Goal: Task Accomplishment & Management: Use online tool/utility

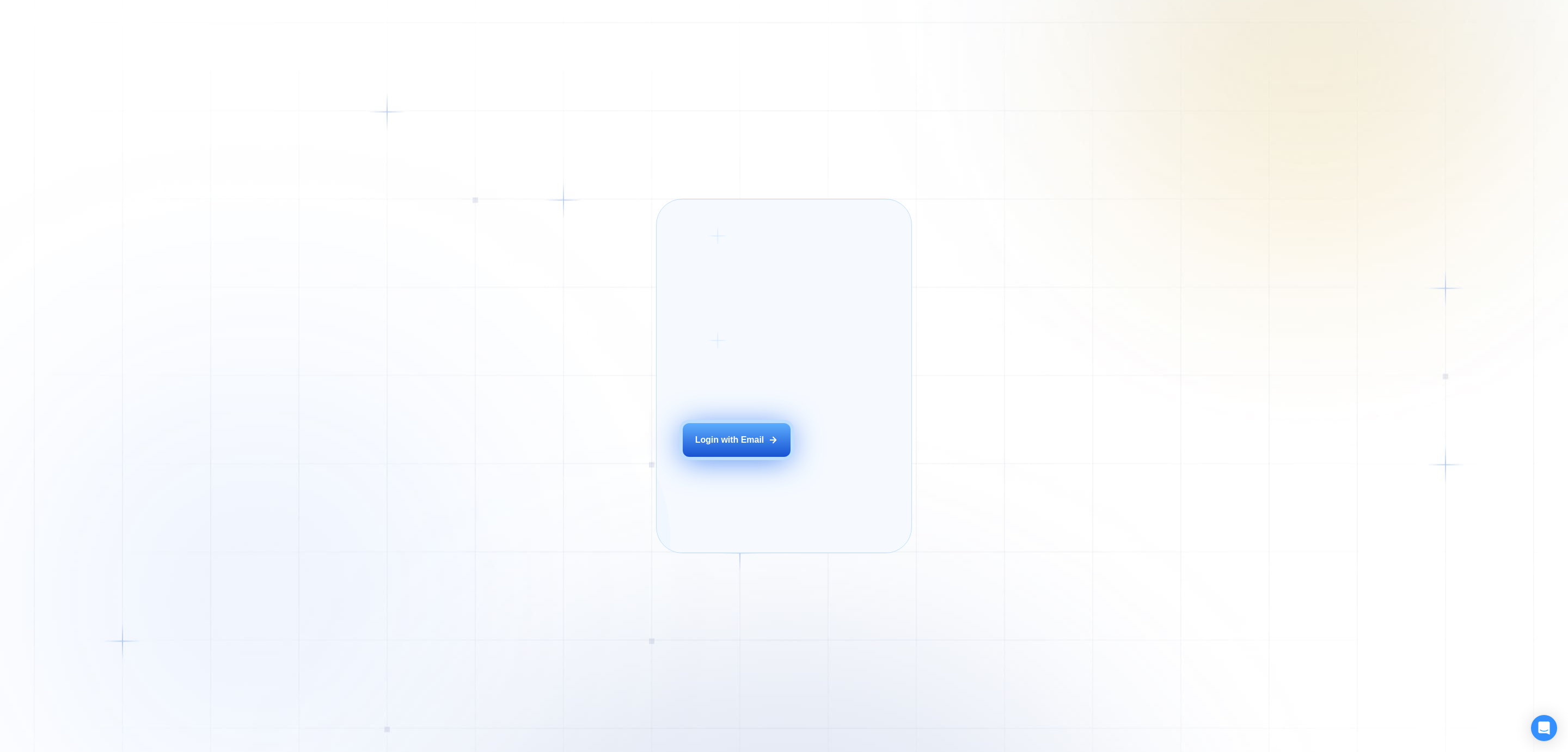
click at [744, 446] on div "Login with Email" at bounding box center [730, 440] width 69 height 12
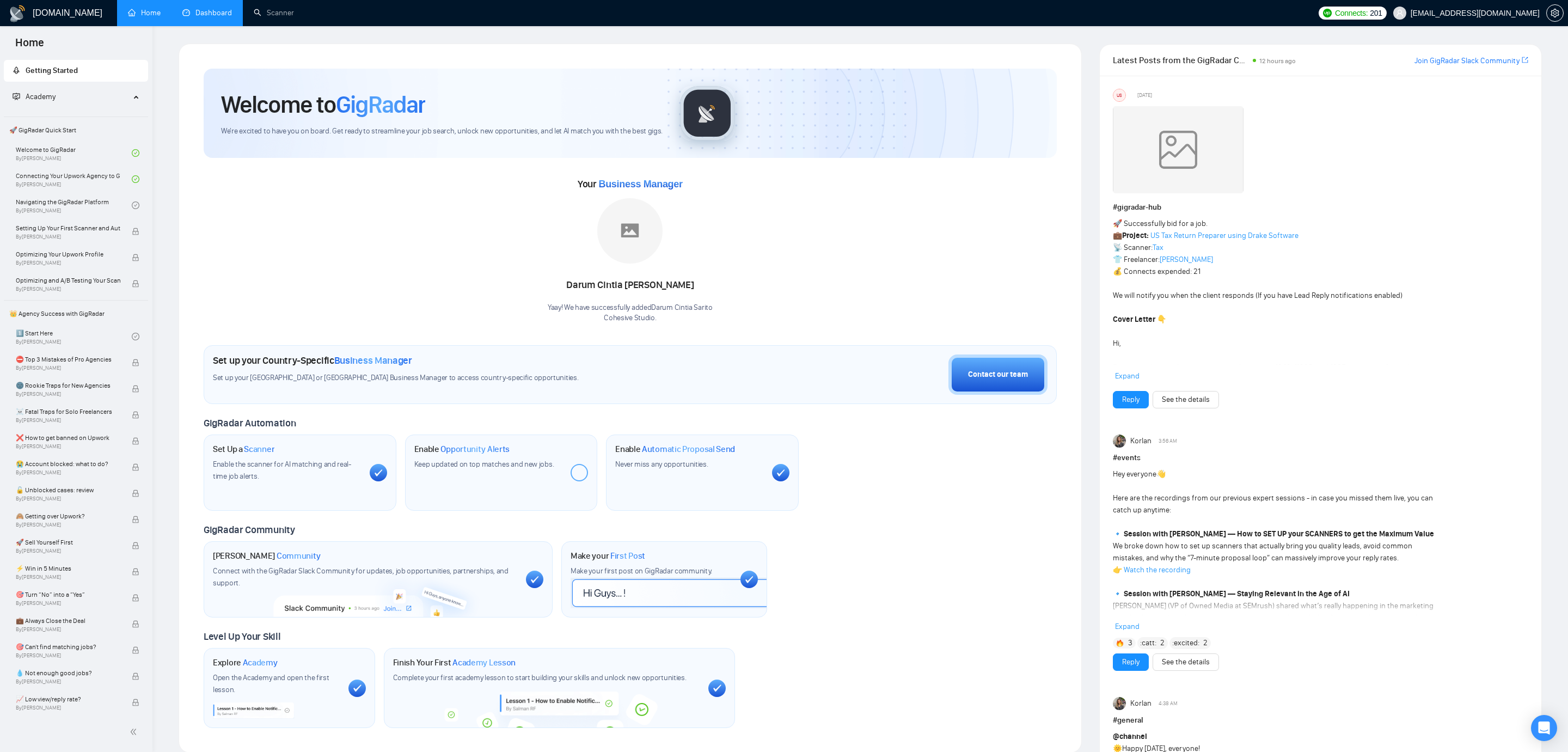
click at [190, 17] on link "Dashboard" at bounding box center [207, 13] width 49 height 9
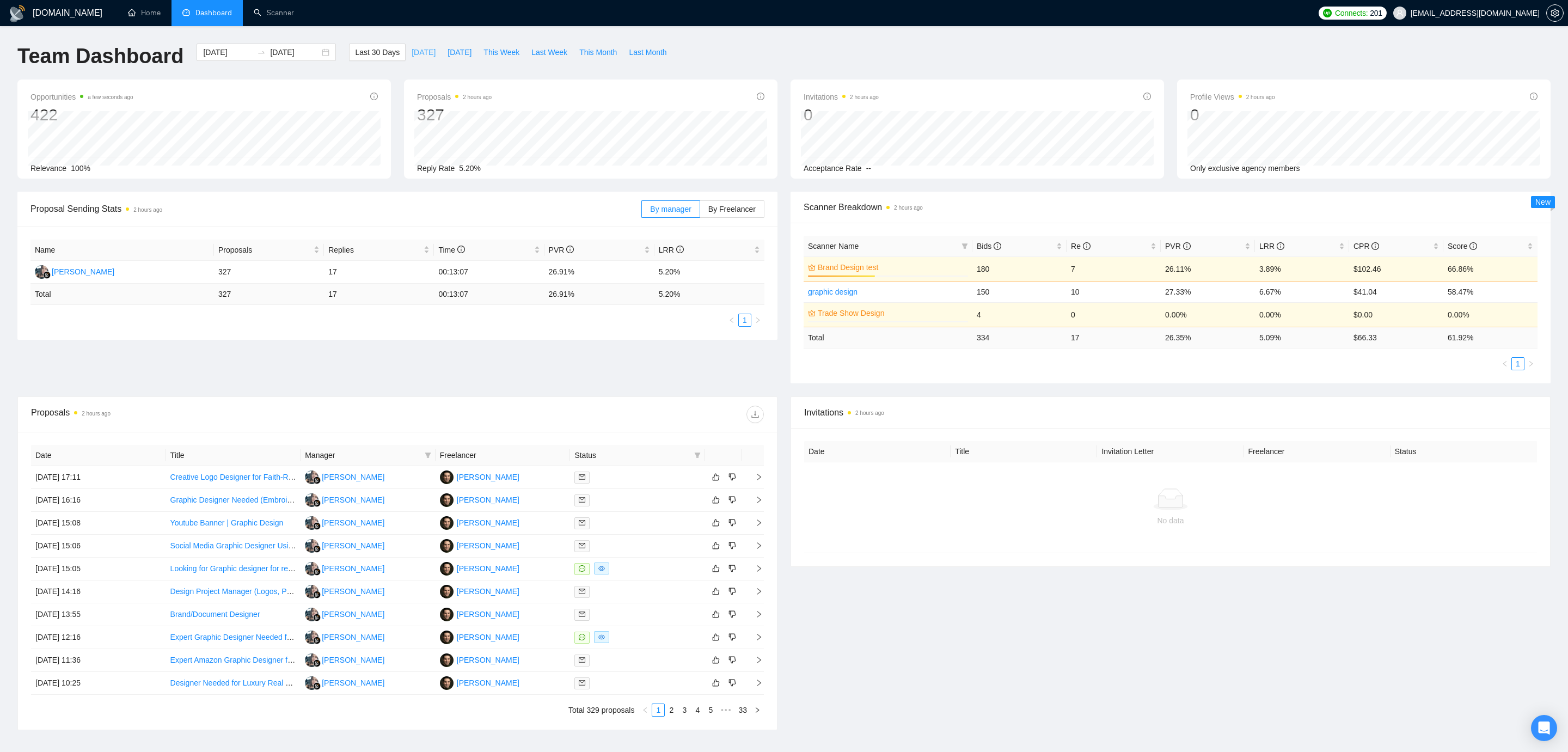
click at [419, 49] on span "Today" at bounding box center [424, 52] width 24 height 12
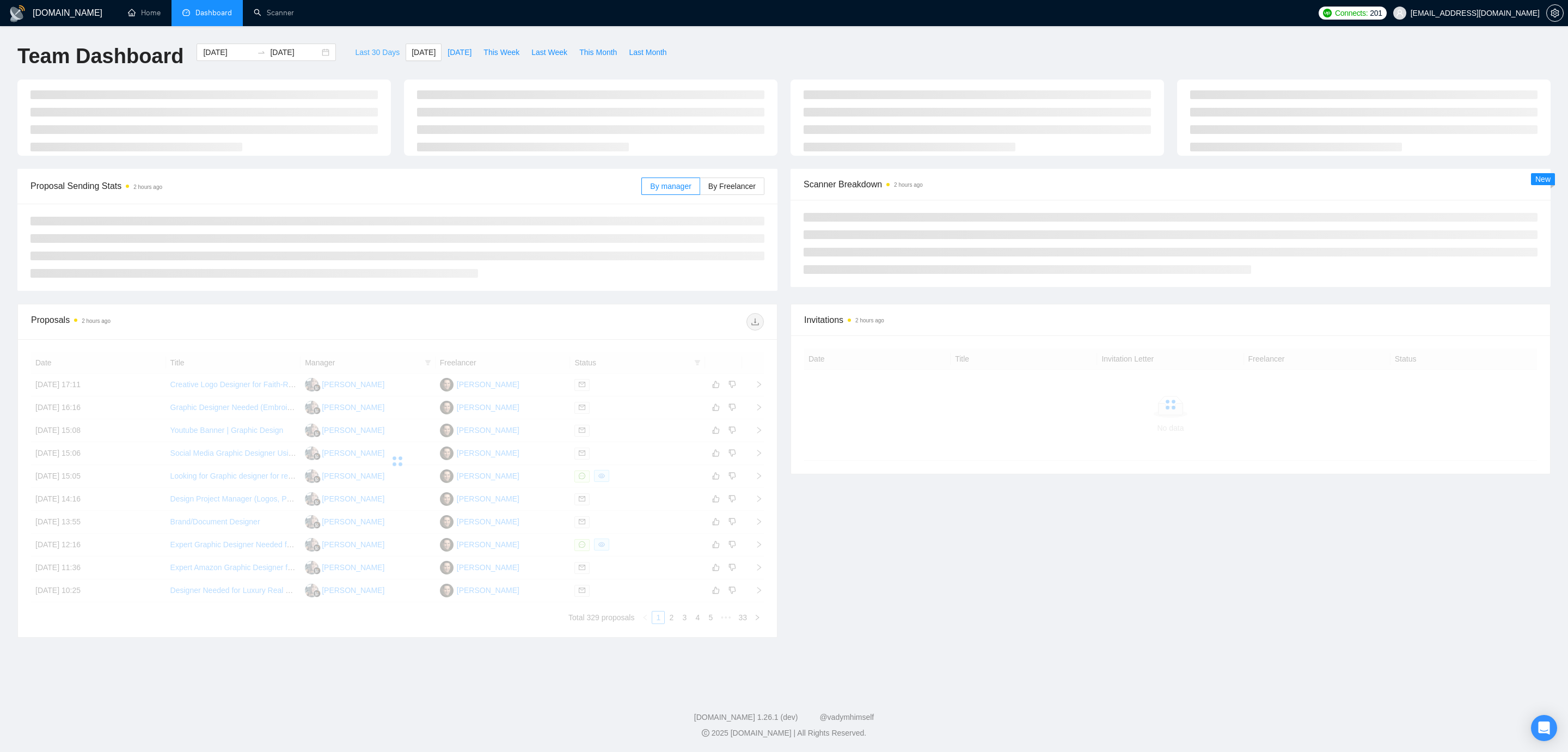
click at [379, 49] on span "Last 30 Days" at bounding box center [378, 52] width 45 height 12
type input "2025-08-16"
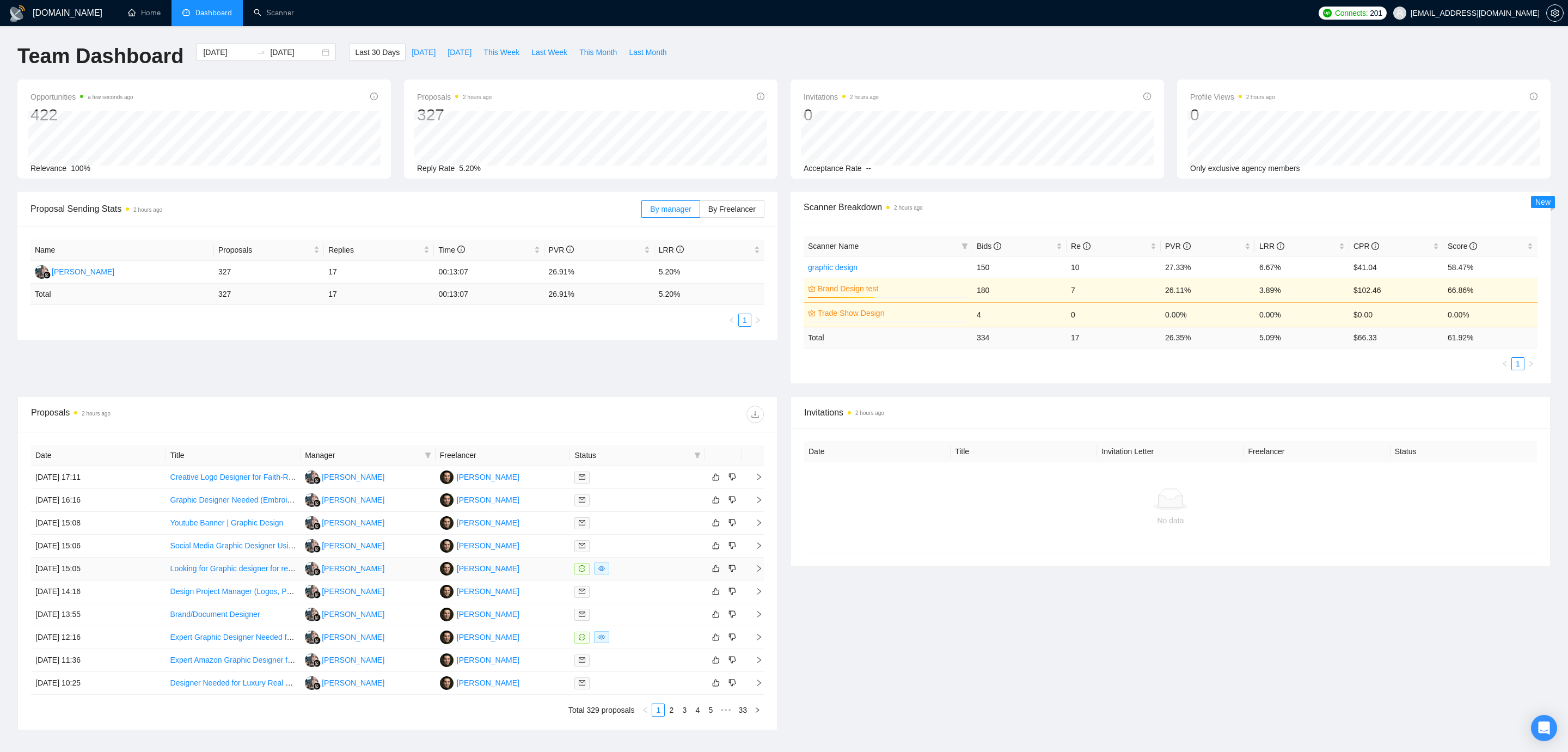
click at [131, 568] on td "15 Sep, 2025 15:05" at bounding box center [99, 568] width 135 height 23
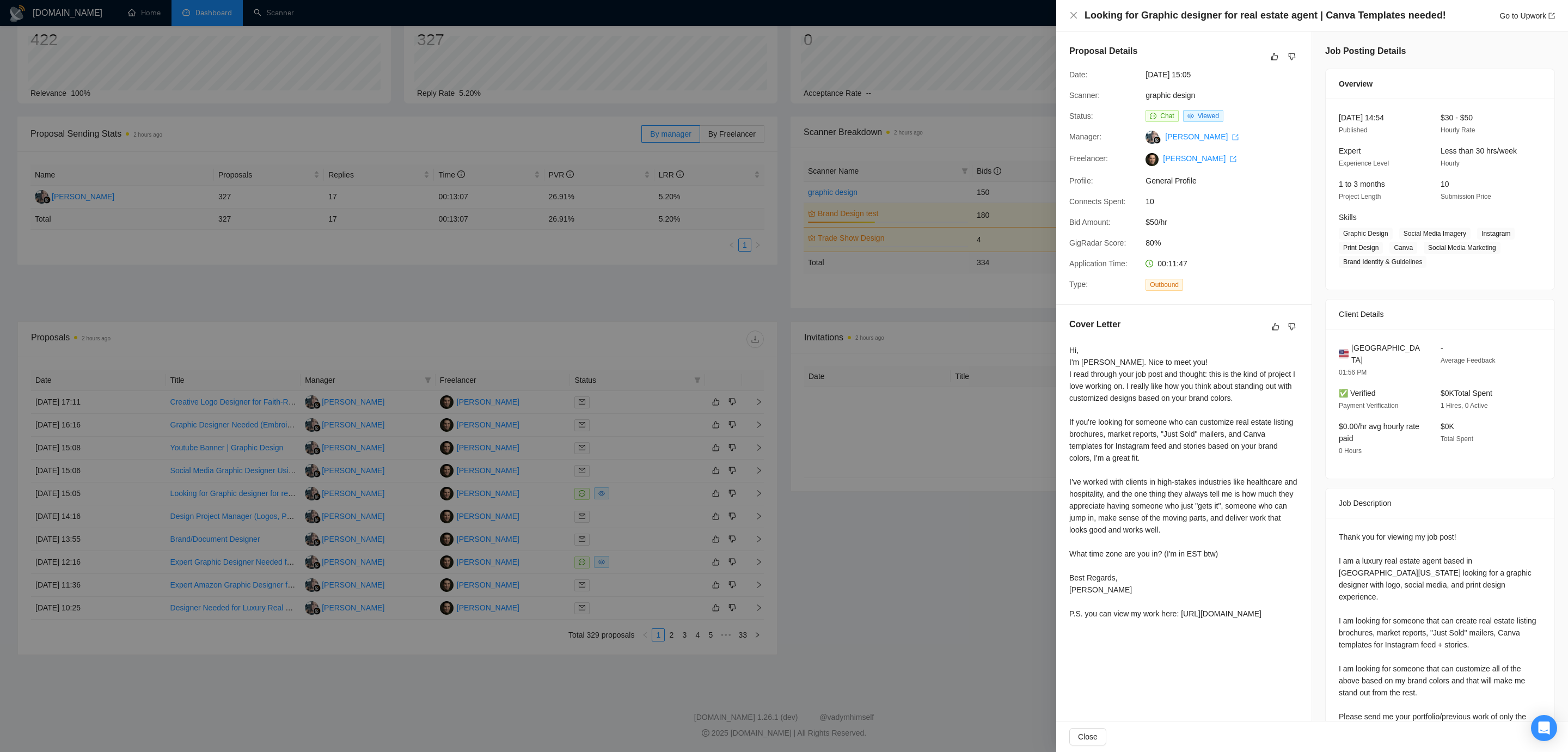
scroll to position [43, 0]
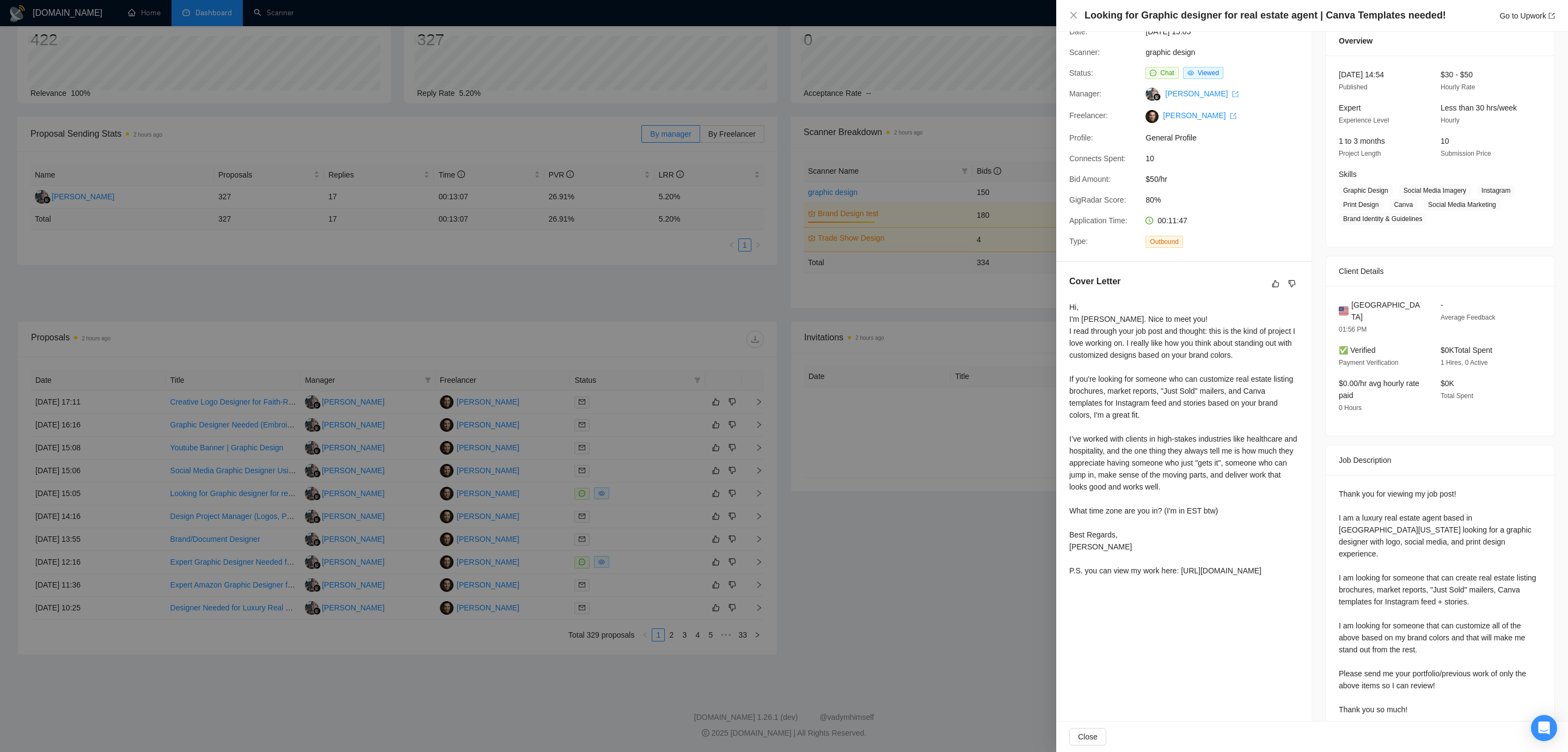
drag, startPoint x: 955, startPoint y: 428, endPoint x: 662, endPoint y: 438, distance: 293.2
click at [955, 428] on div at bounding box center [784, 376] width 1568 height 752
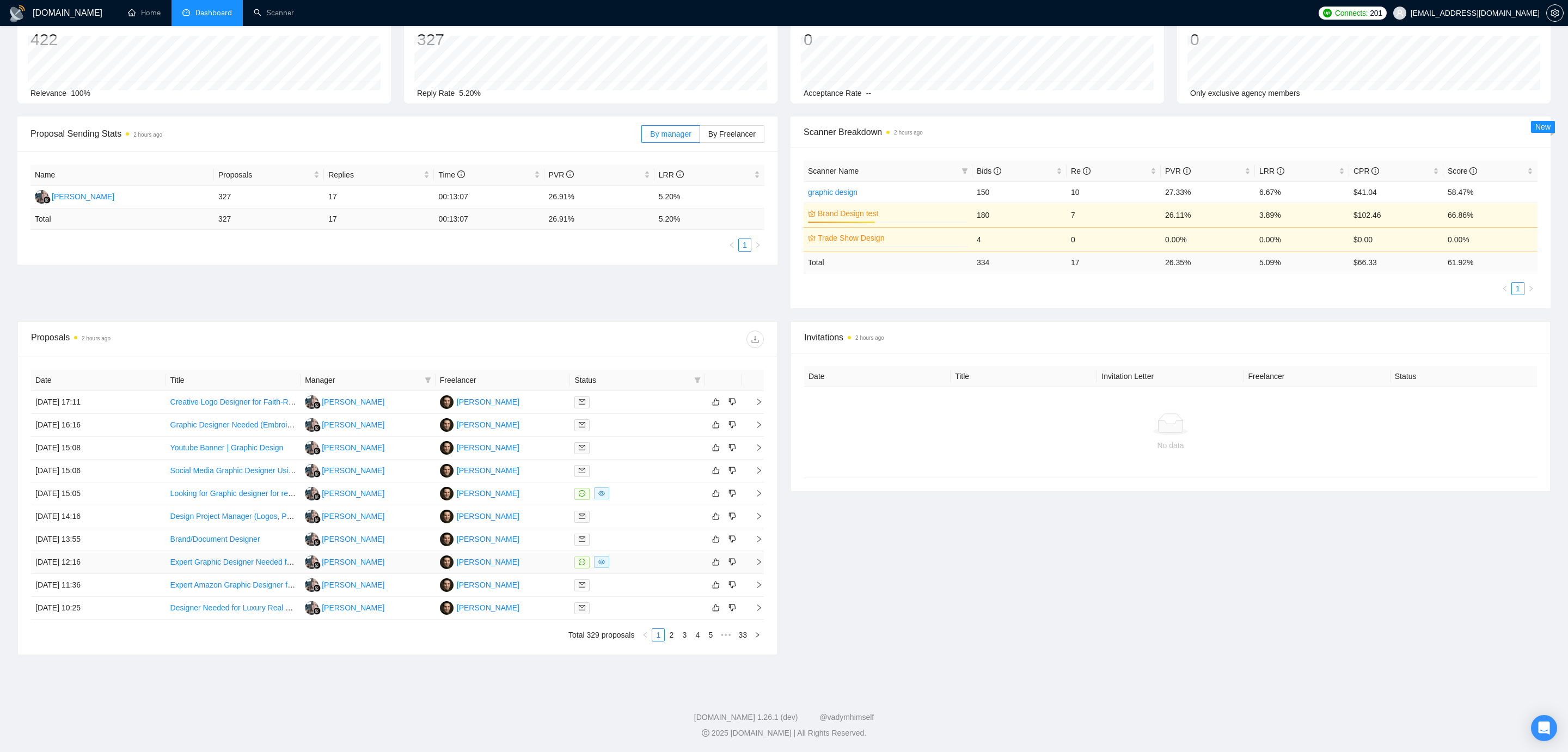
click at [655, 563] on div at bounding box center [637, 562] width 126 height 13
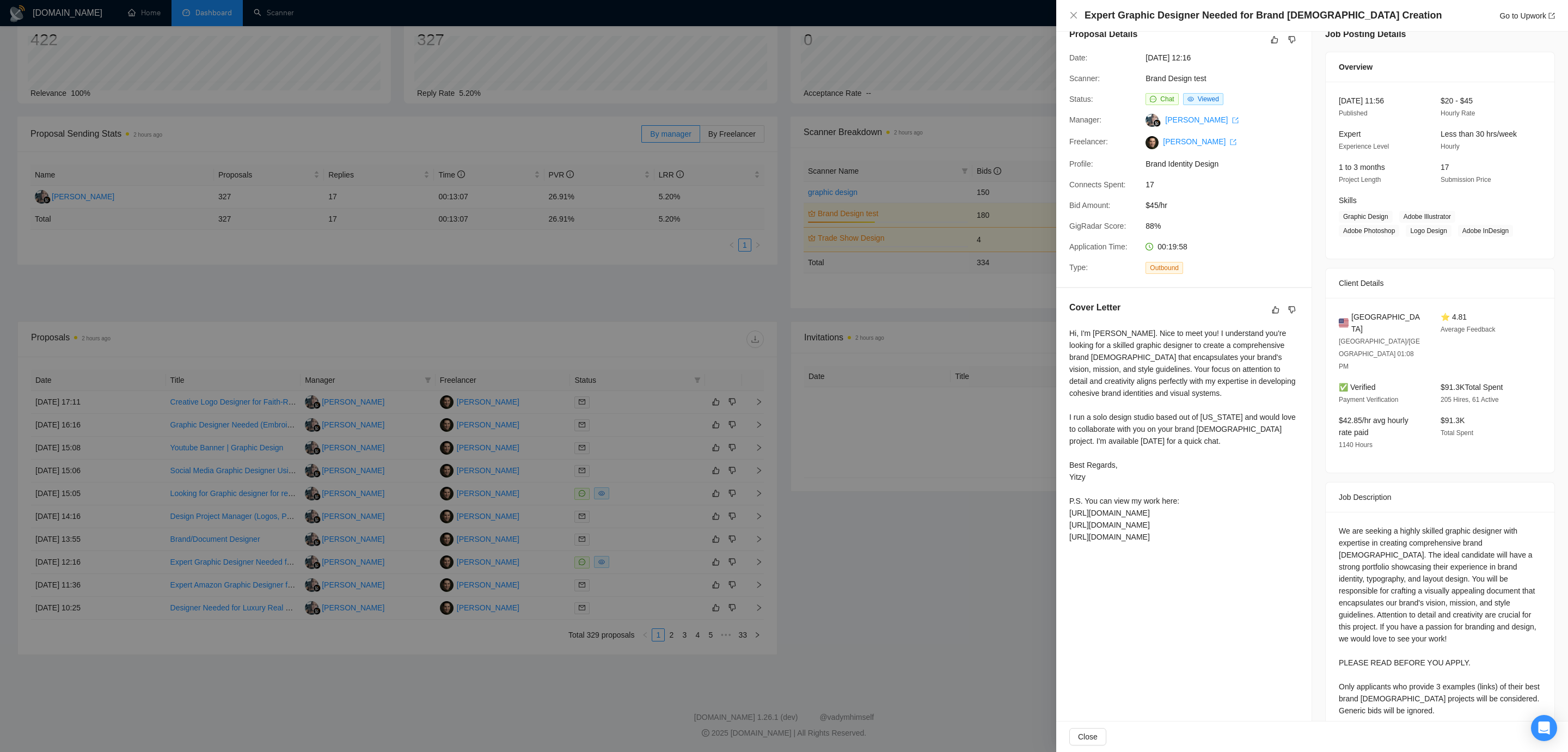
scroll to position [0, 0]
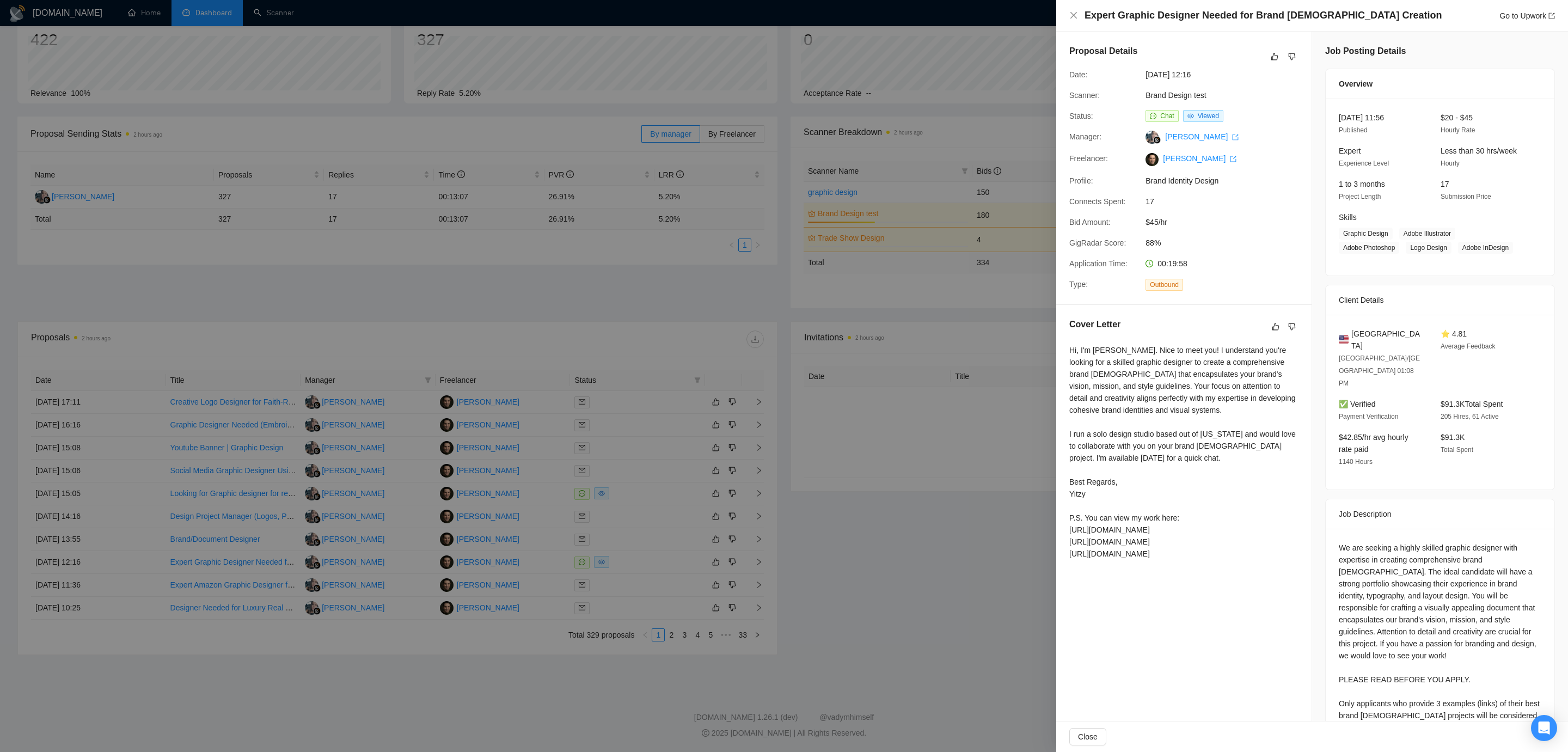
click at [969, 236] on div at bounding box center [784, 376] width 1568 height 752
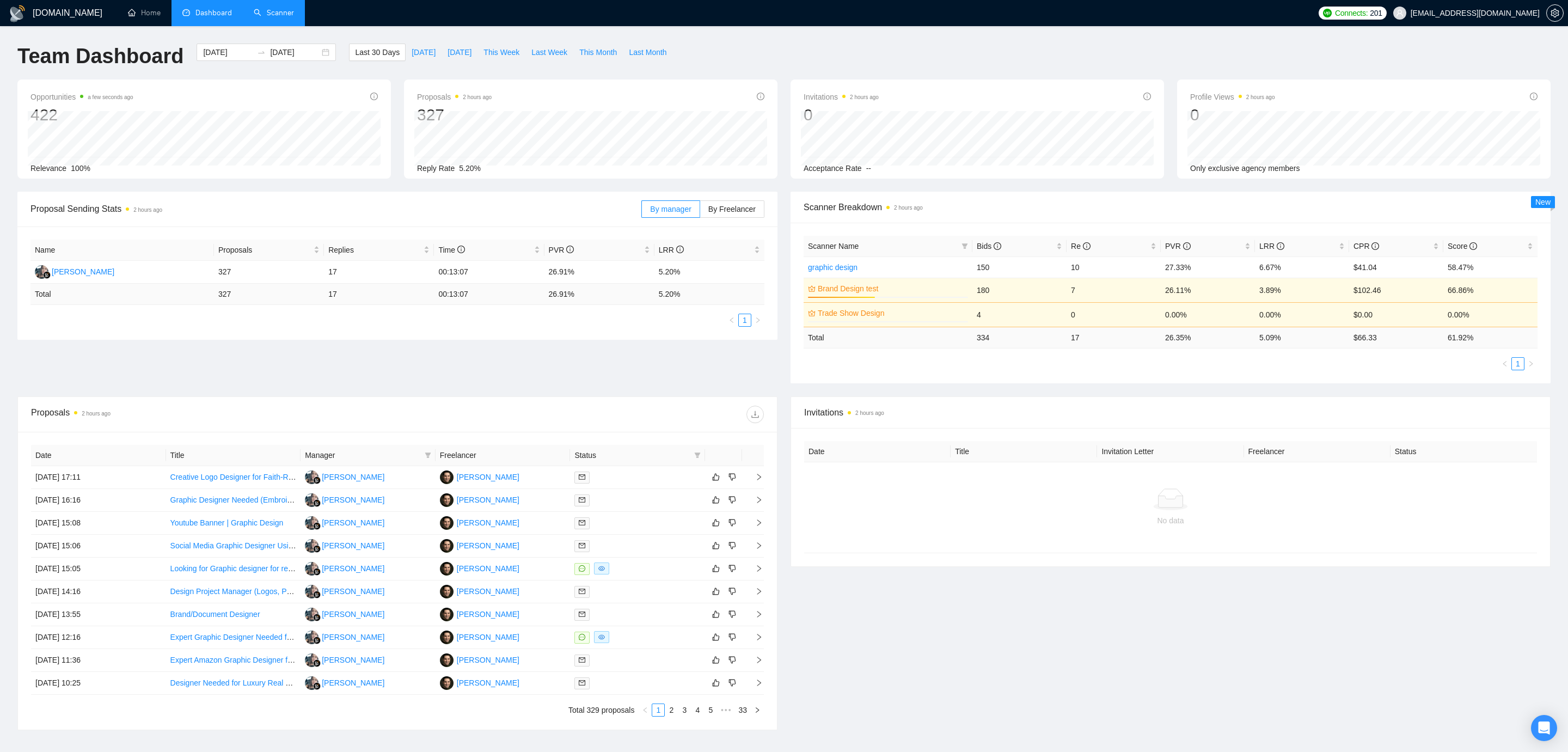
click at [263, 10] on link "Scanner" at bounding box center [274, 13] width 40 height 9
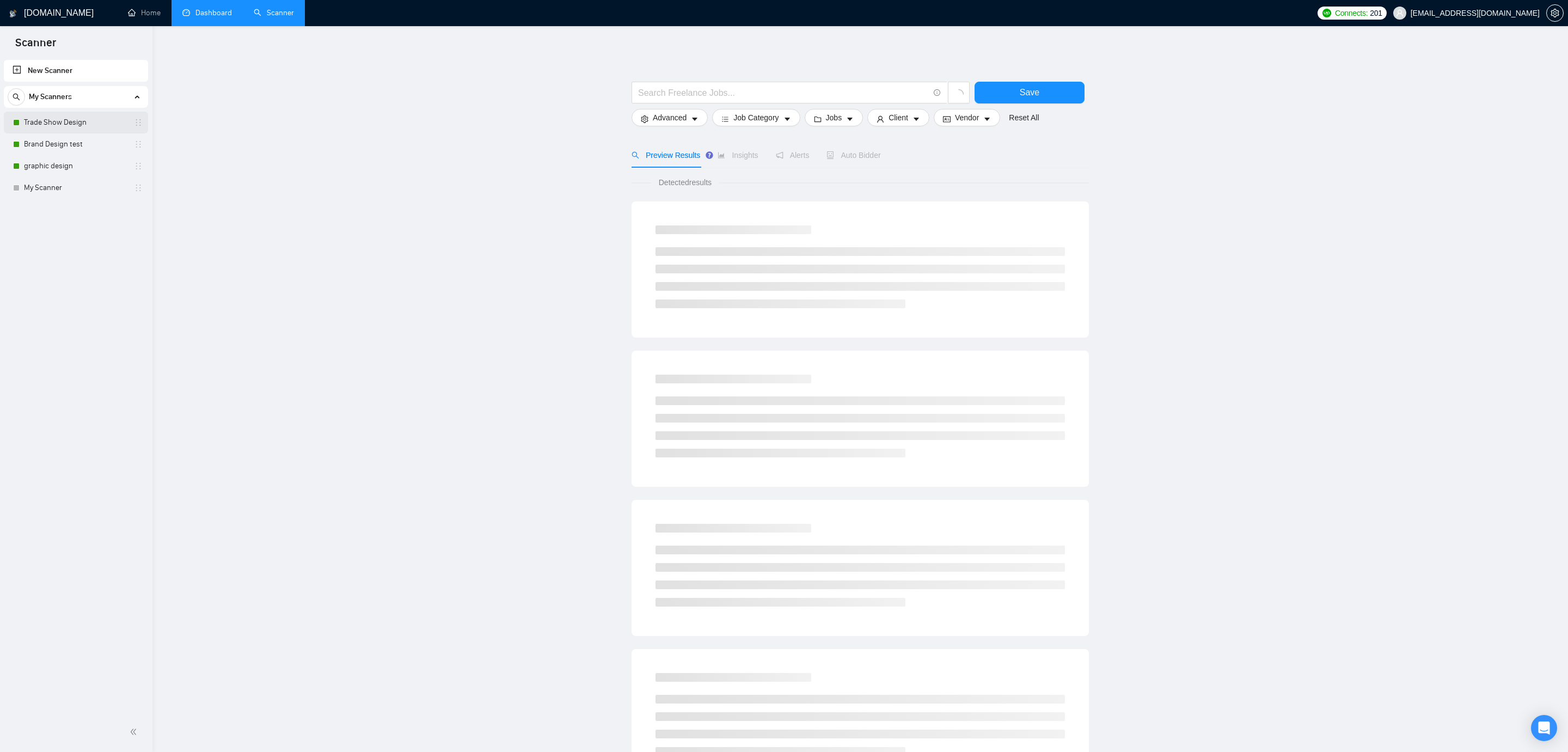
click at [88, 121] on link "Trade Show Design" at bounding box center [75, 122] width 104 height 22
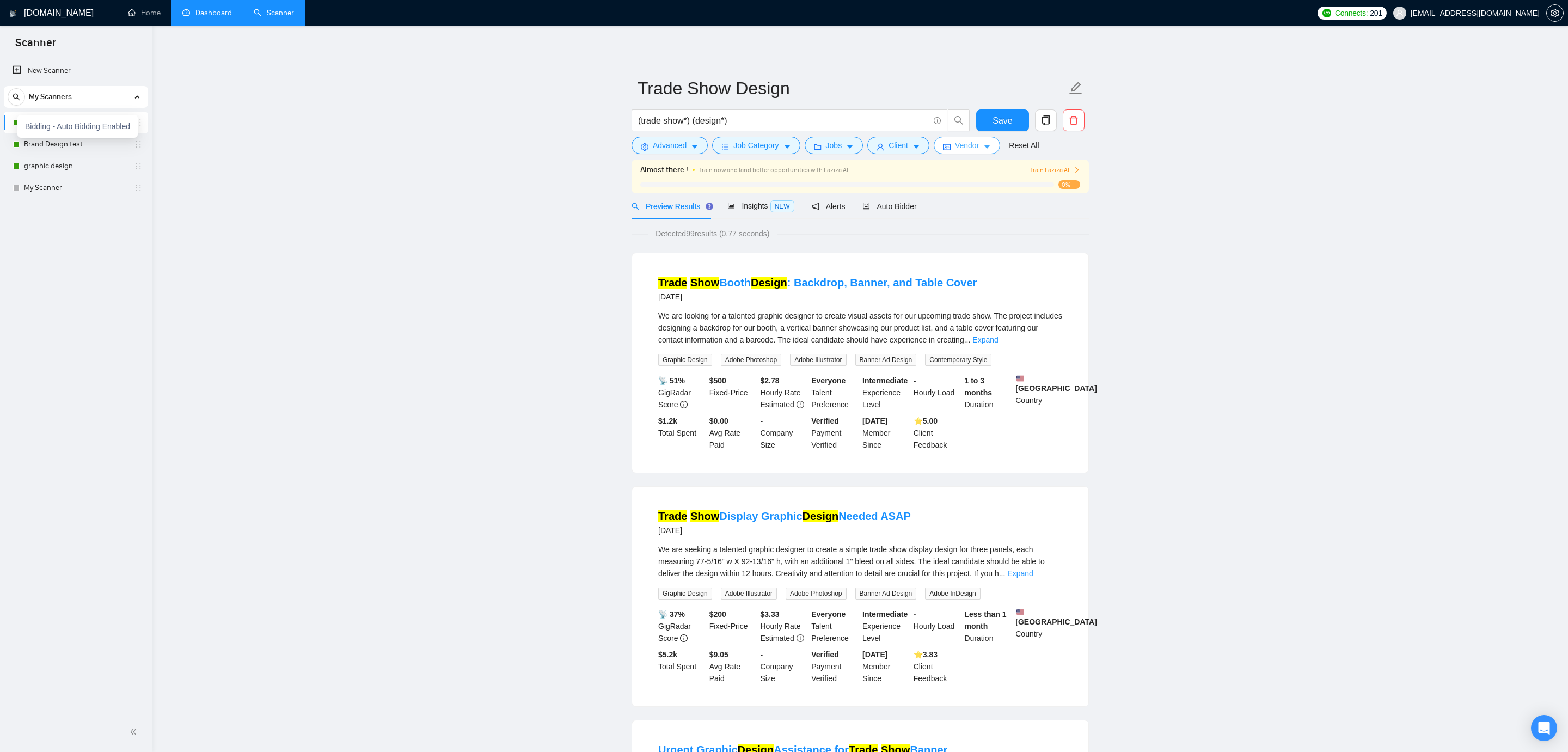
click at [999, 142] on button "Vendor" at bounding box center [966, 145] width 66 height 17
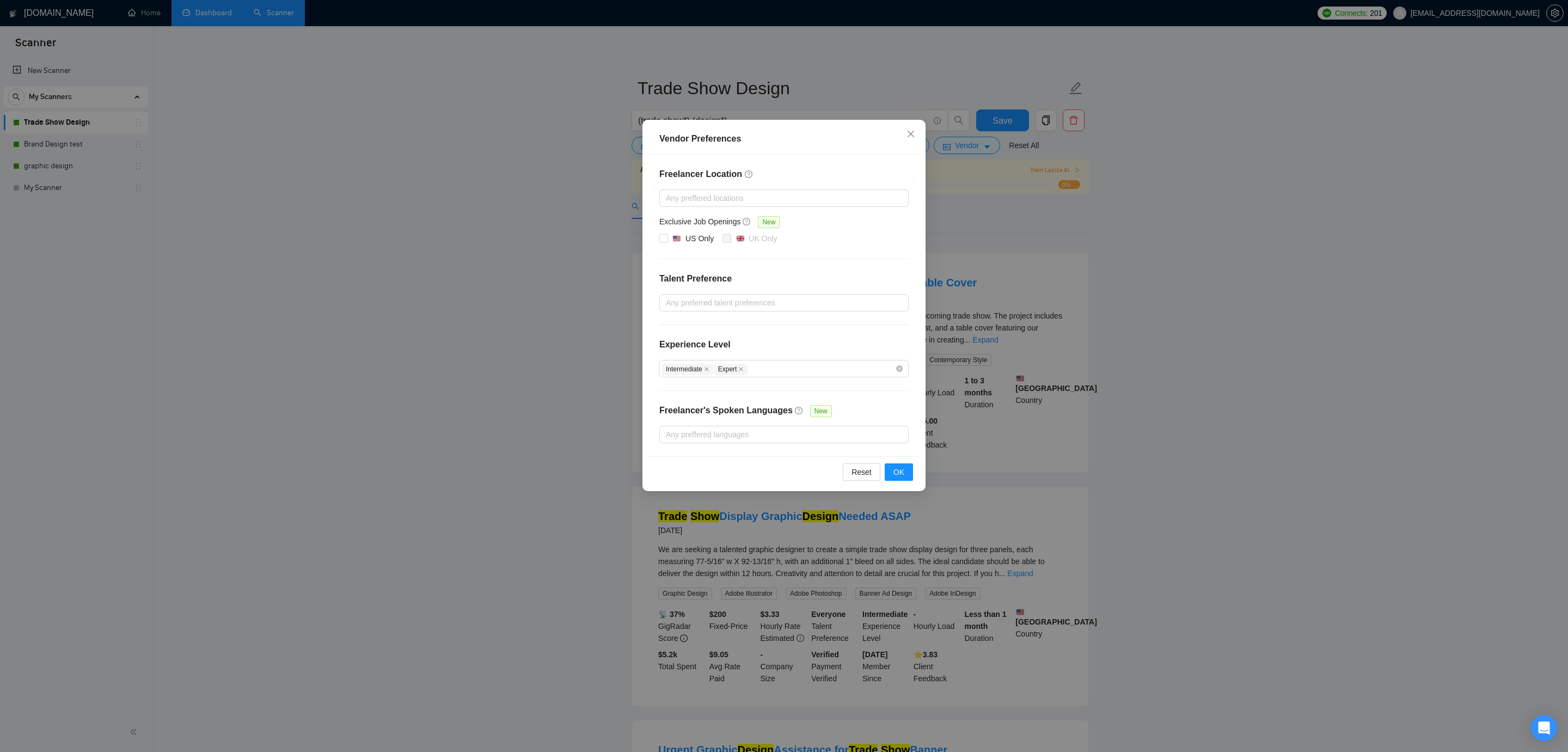
click at [1116, 166] on div "Vendor Preferences Freelancer Location Any preffered locations Exclusive Job Op…" at bounding box center [784, 376] width 1568 height 752
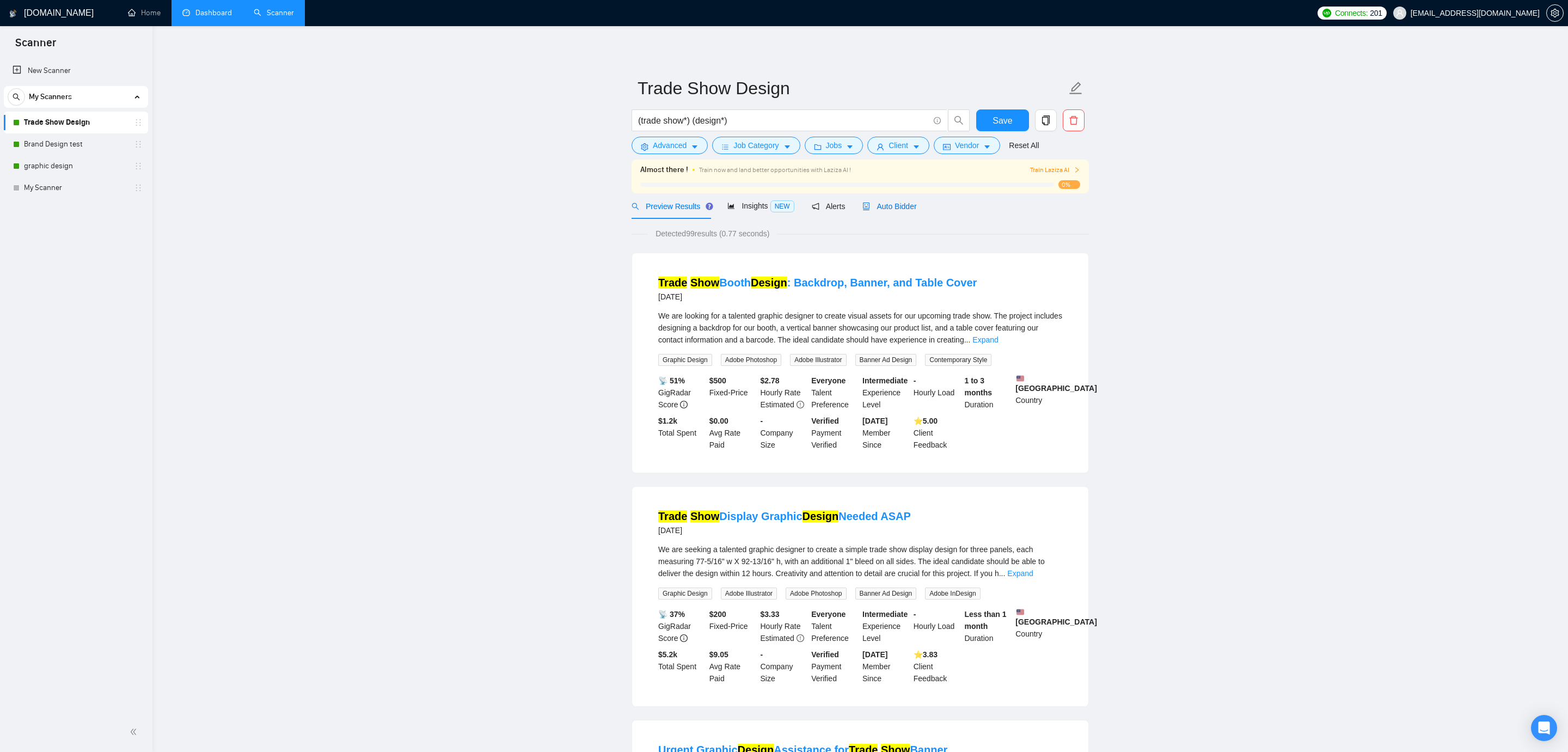
click at [903, 208] on span "Auto Bidder" at bounding box center [890, 207] width 54 height 9
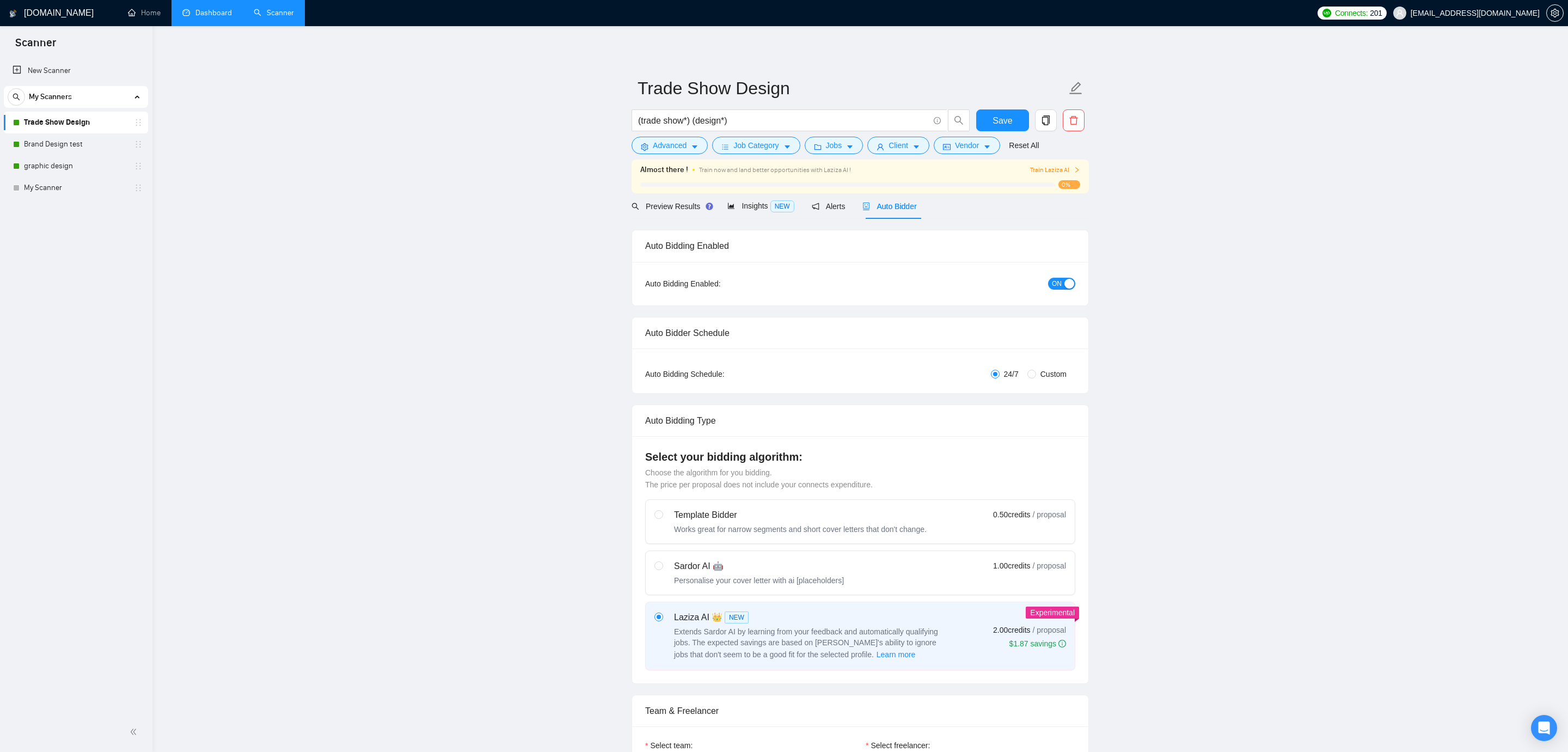
click at [1056, 282] on span "ON" at bounding box center [1057, 283] width 10 height 12
click at [88, 149] on link "Brand Design test" at bounding box center [75, 144] width 104 height 22
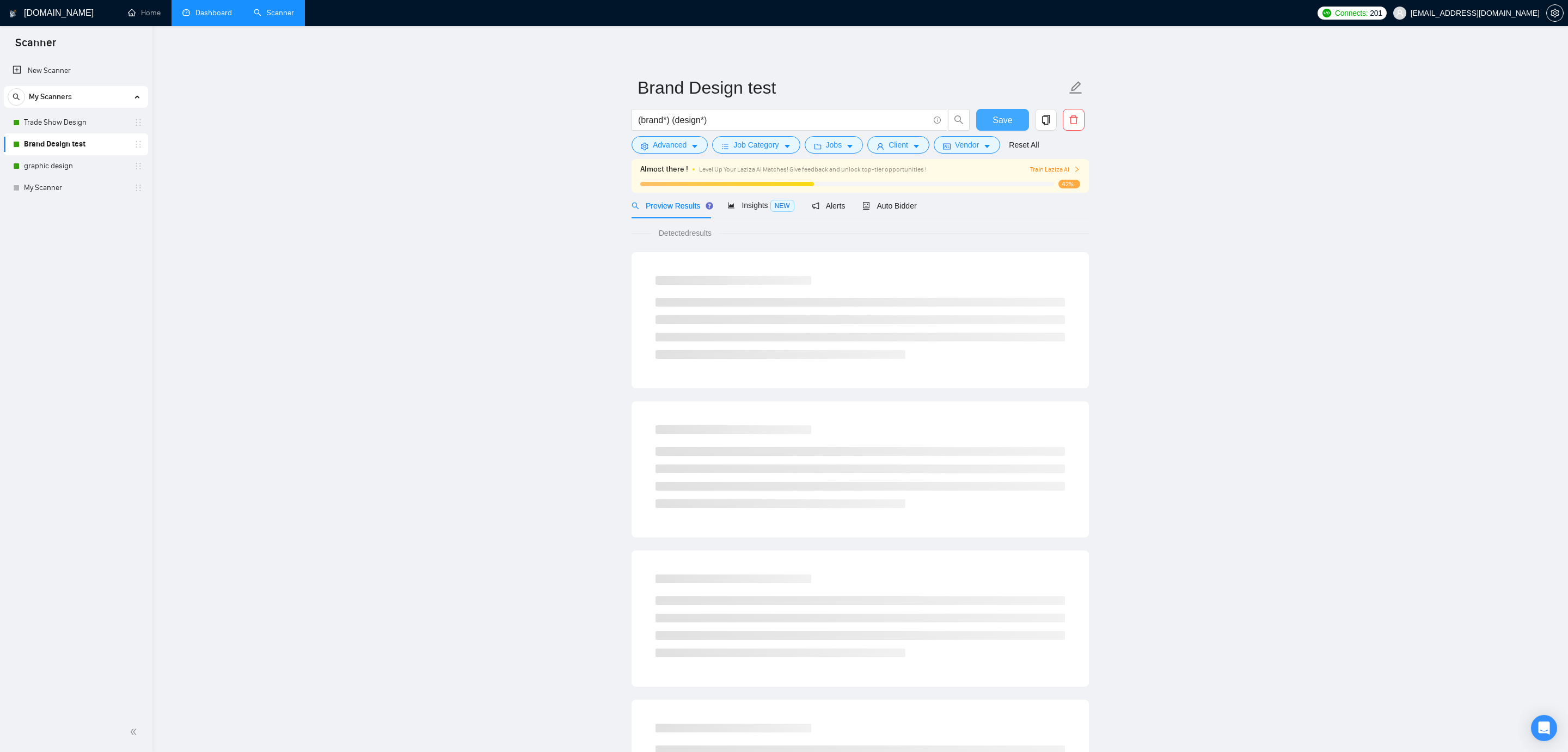
click at [1002, 116] on span "Save" at bounding box center [1002, 120] width 19 height 13
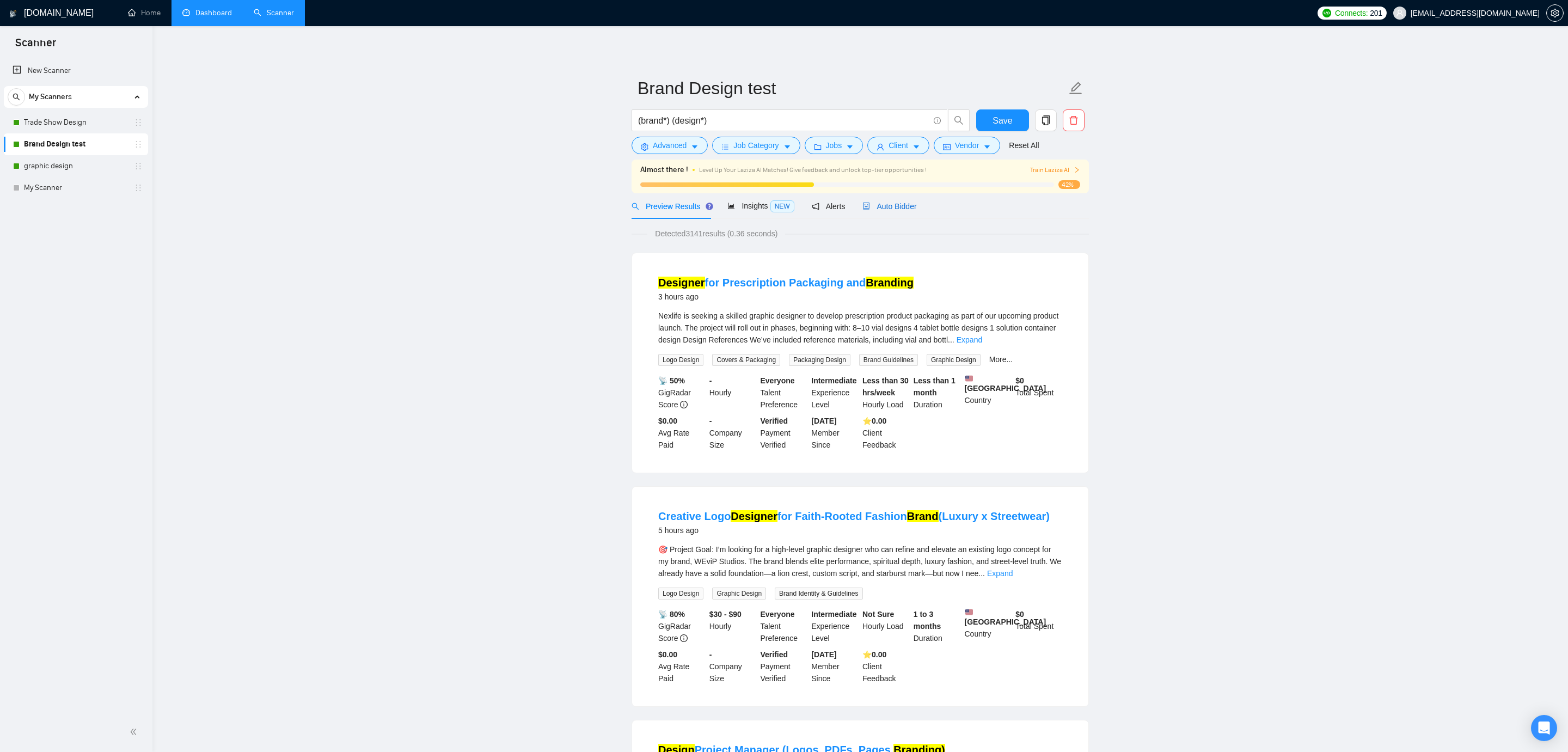
click at [916, 207] on span "Auto Bidder" at bounding box center [890, 207] width 54 height 9
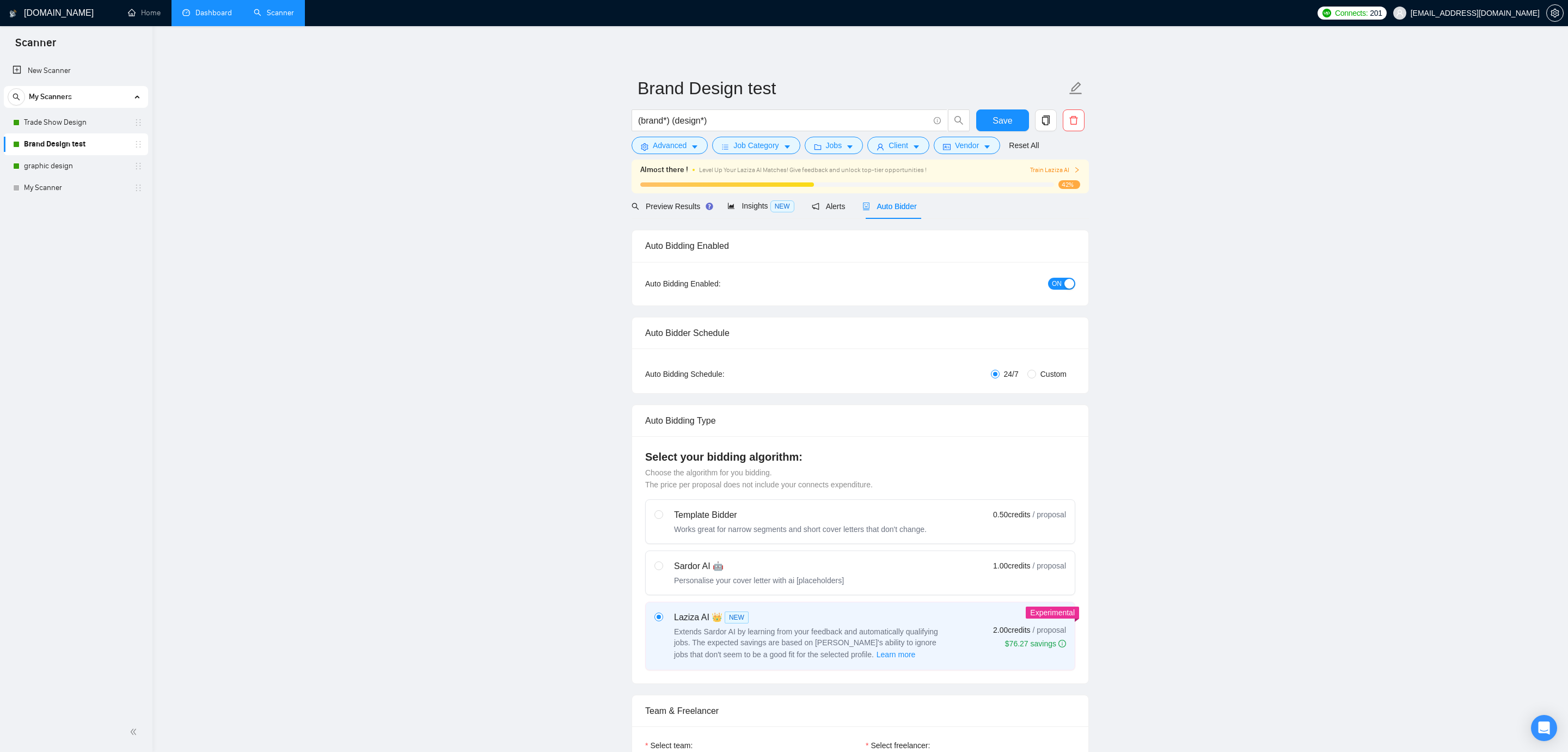
click at [1052, 283] on span "ON" at bounding box center [1057, 283] width 10 height 12
click at [1000, 127] on span "Save" at bounding box center [1002, 120] width 19 height 13
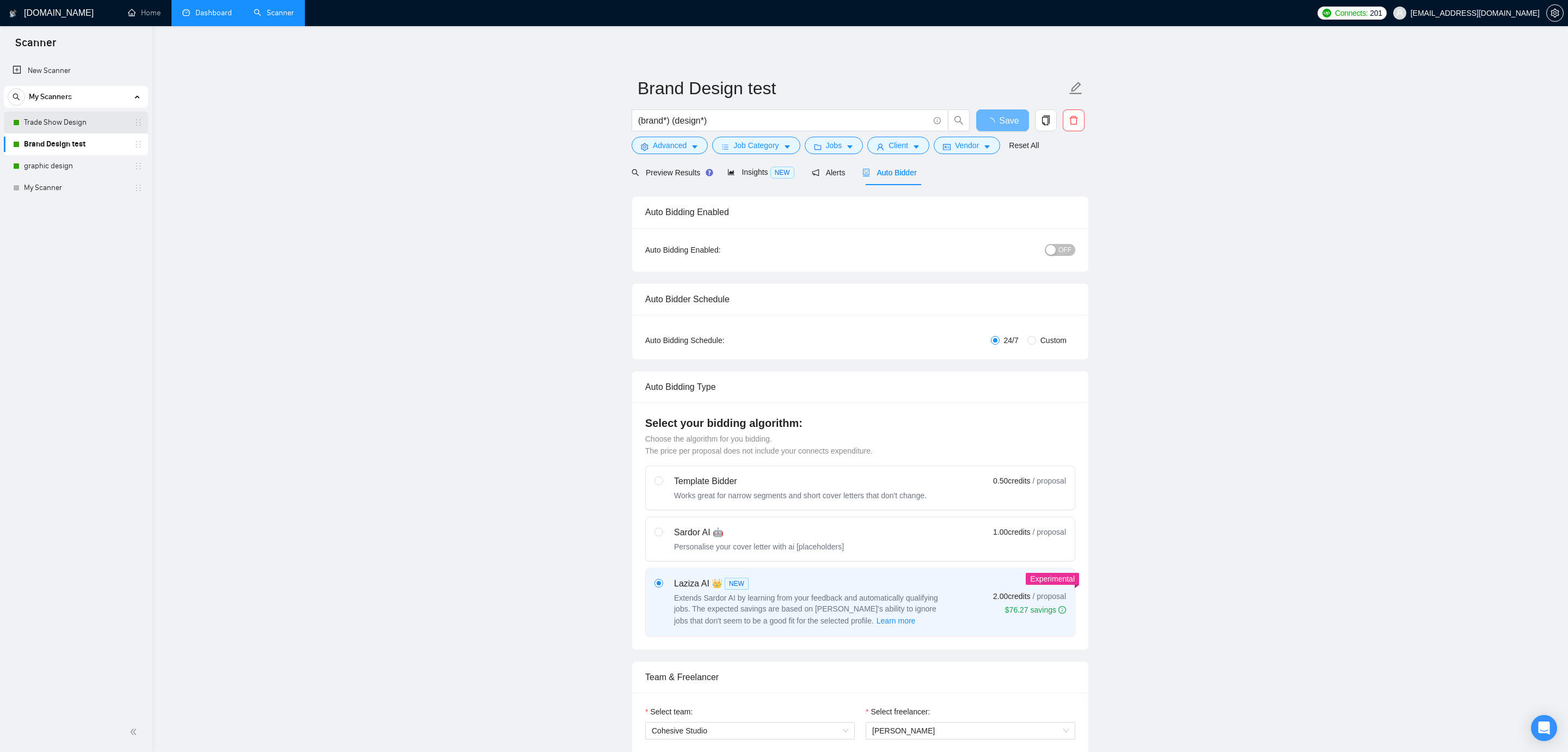
click at [87, 124] on link "Trade Show Design" at bounding box center [75, 122] width 104 height 22
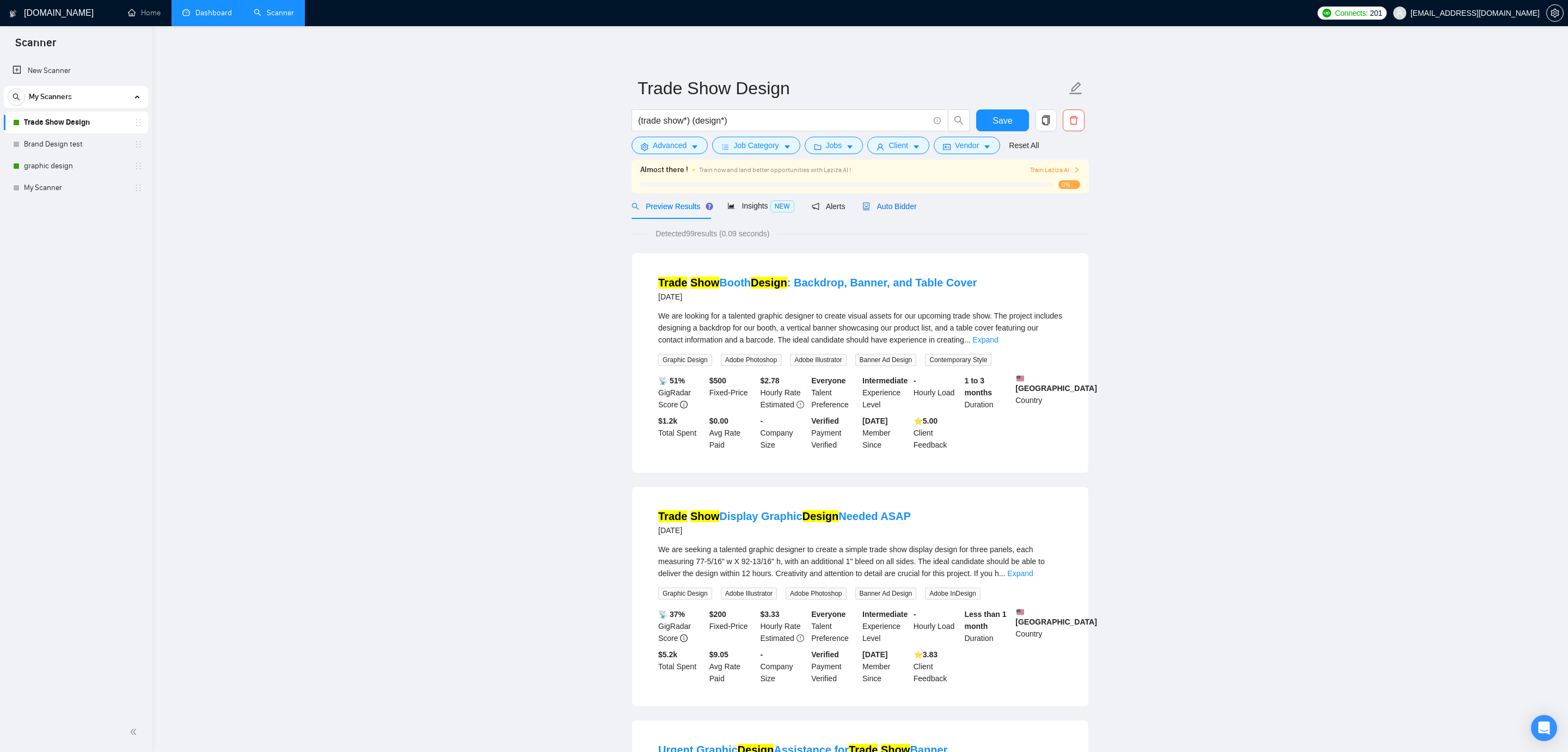
click at [883, 202] on span "Auto Bidder" at bounding box center [890, 207] width 54 height 9
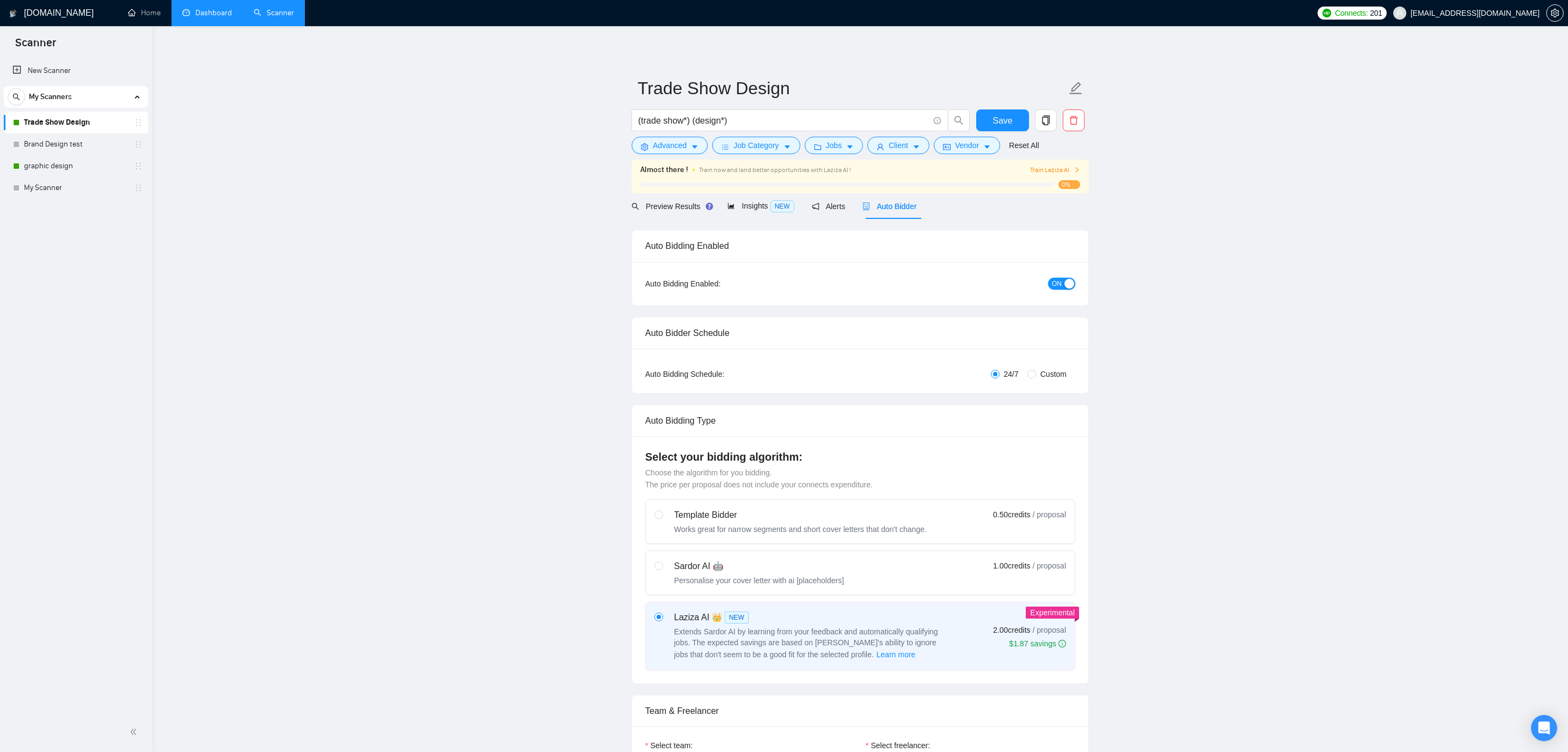
click at [1057, 279] on span "ON" at bounding box center [1057, 283] width 10 height 12
drag, startPoint x: 1001, startPoint y: 120, endPoint x: 118, endPoint y: 239, distance: 891.0
click at [1001, 120] on span "Save" at bounding box center [1002, 120] width 19 height 13
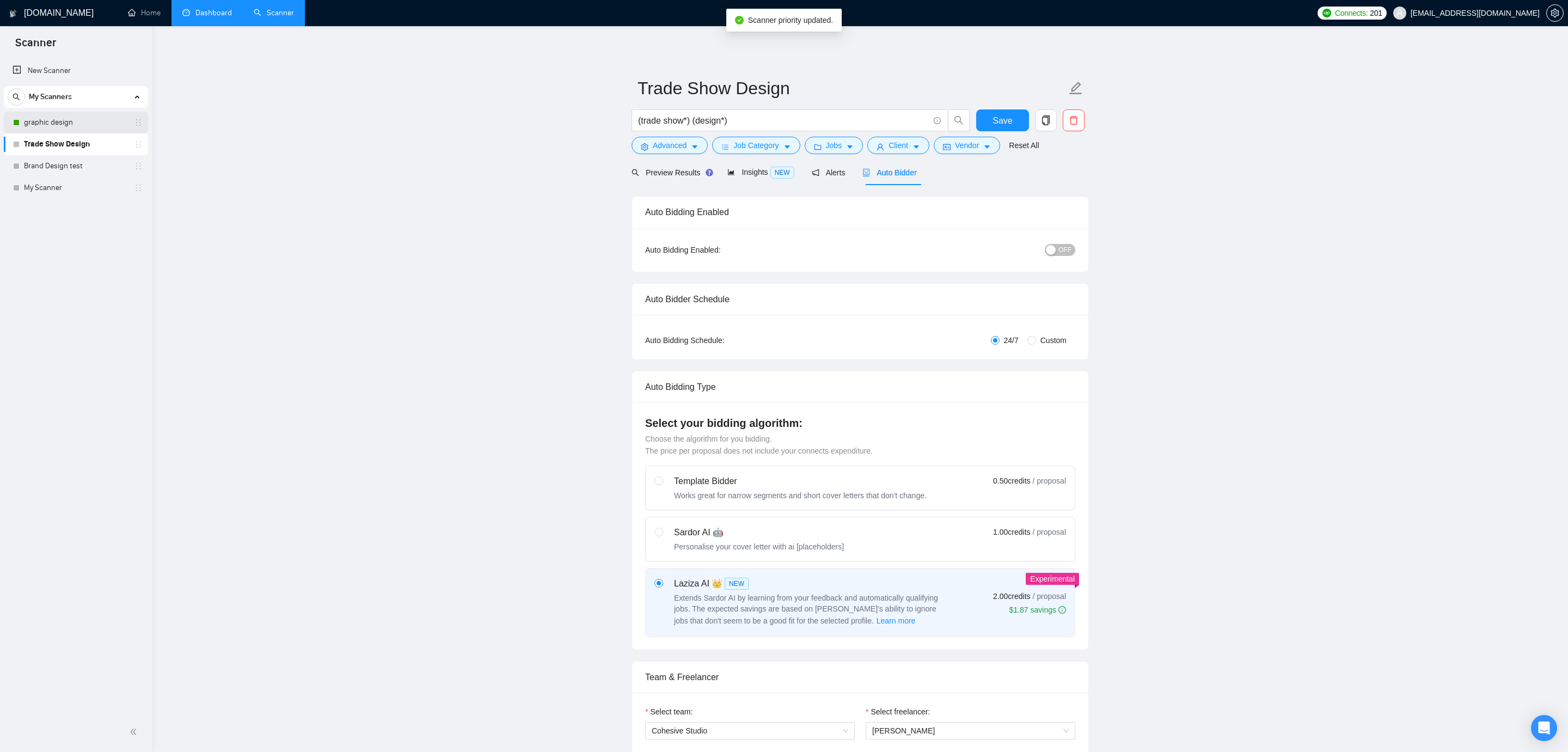
click at [75, 126] on link "graphic design" at bounding box center [75, 122] width 104 height 22
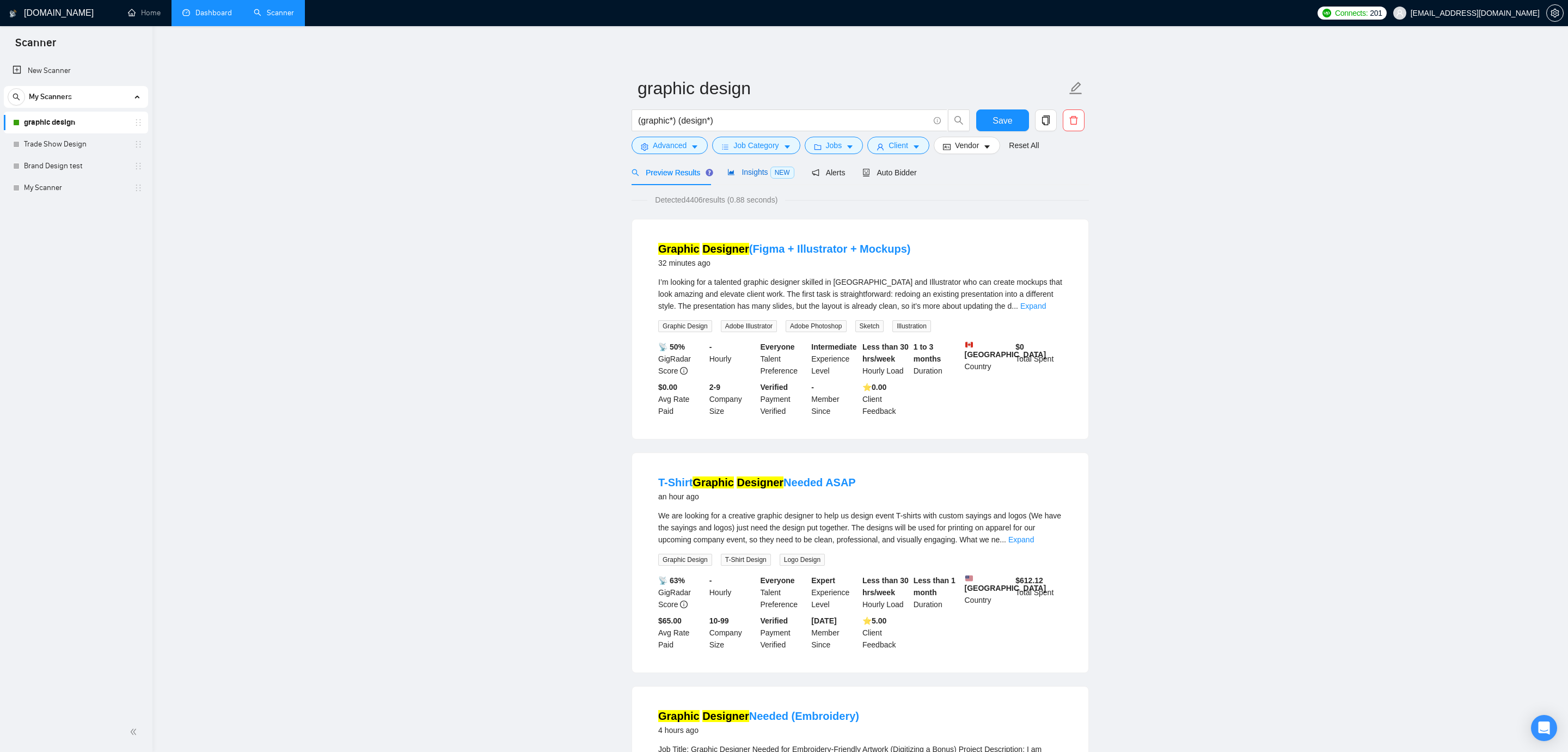
click at [734, 178] on div "Insights NEW" at bounding box center [760, 172] width 66 height 13
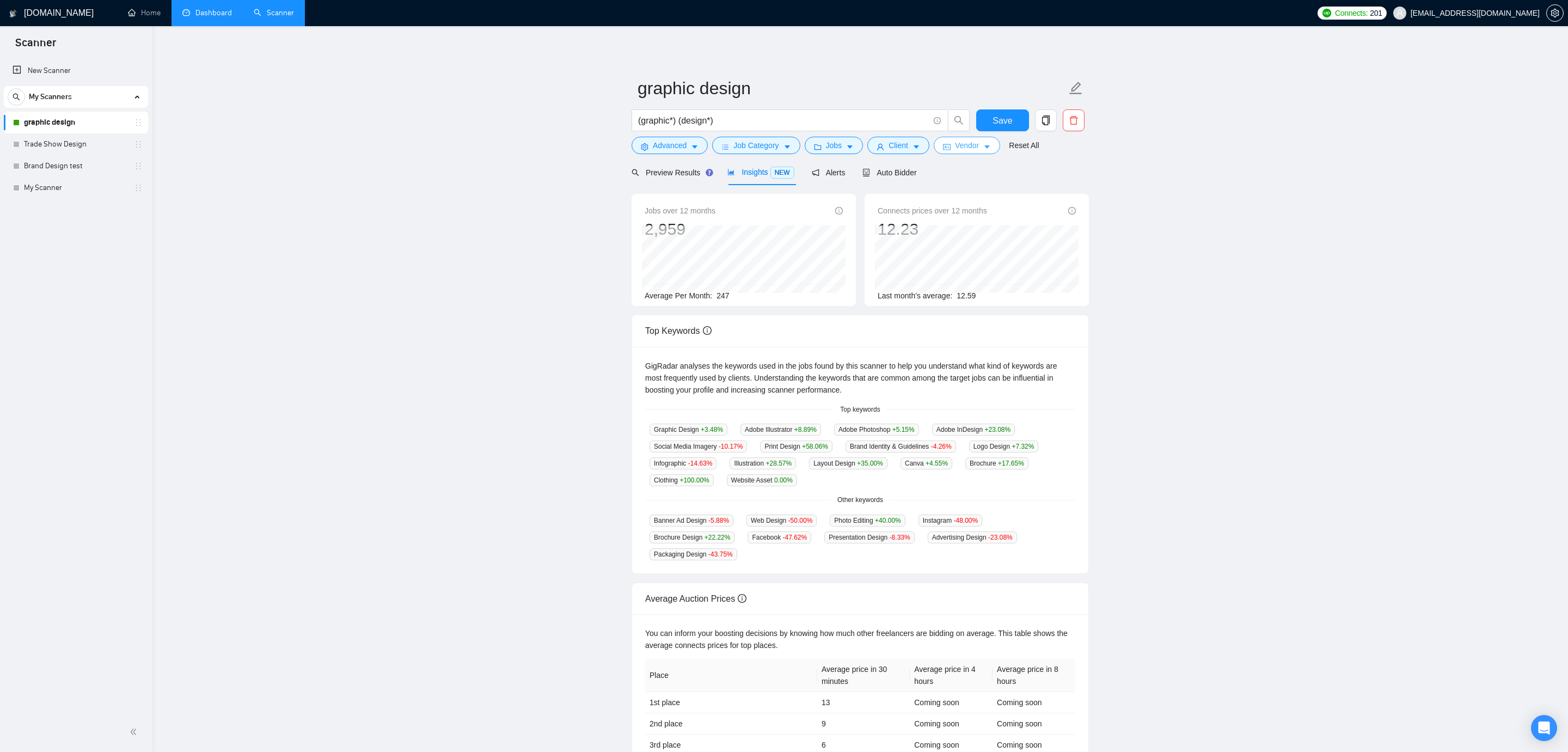
click at [965, 148] on span "Vendor" at bounding box center [967, 145] width 24 height 12
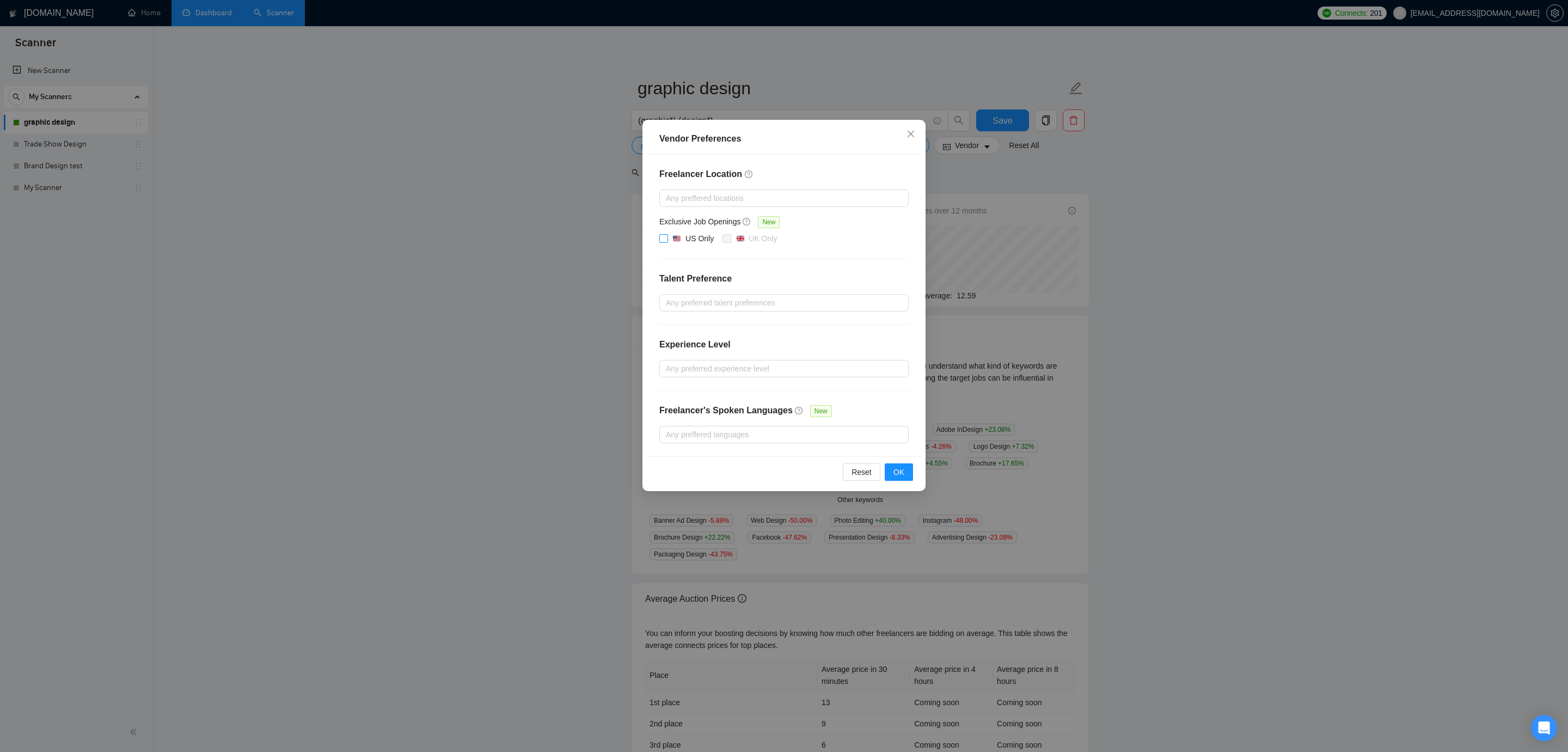
click at [698, 242] on div "US Only" at bounding box center [700, 239] width 28 height 12
click at [667, 242] on input "US Only" at bounding box center [663, 238] width 7 height 7
checkbox input "true"
click at [907, 472] on button "OK" at bounding box center [899, 471] width 28 height 17
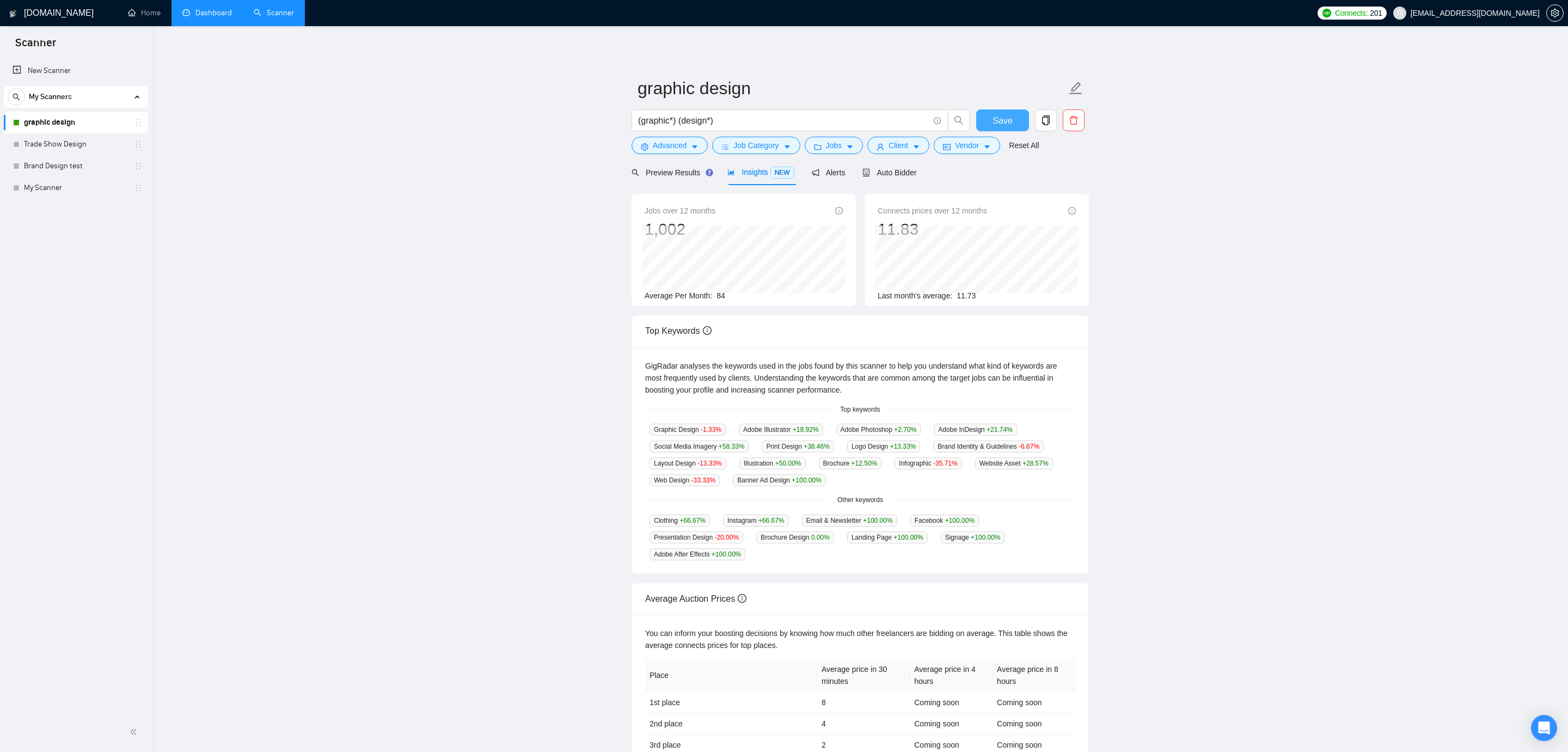
click at [1008, 113] on span "Save" at bounding box center [1002, 120] width 19 height 13
